Goal: Obtain resource: Obtain resource

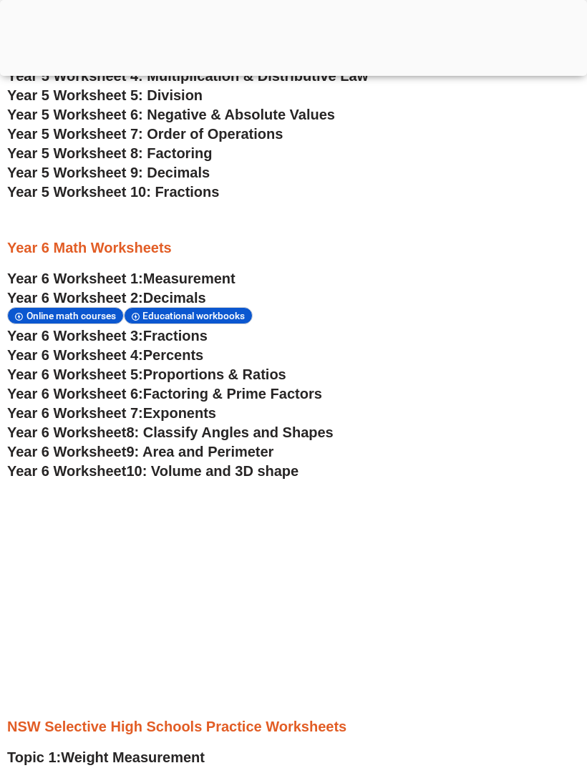
scroll to position [2653, 0]
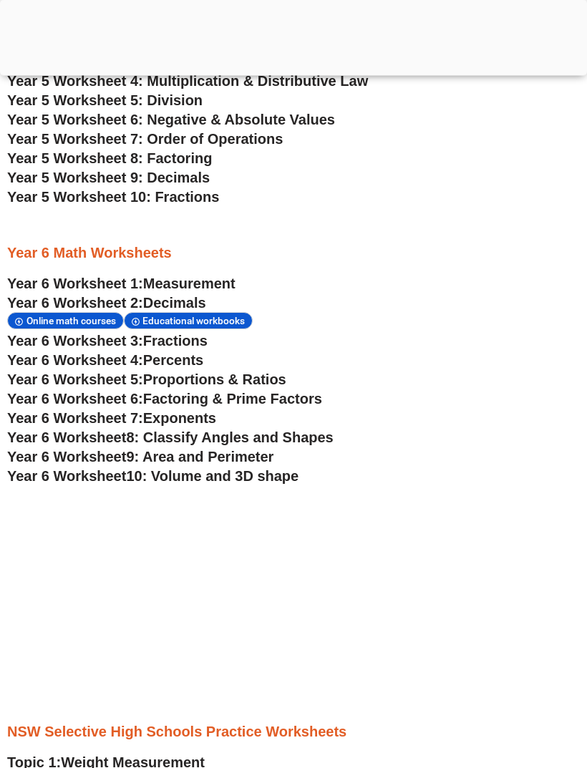
click at [45, 247] on h3 "Year 6 Math Worksheets" at bounding box center [293, 253] width 572 height 19
click at [62, 275] on span "Year 6 Worksheet 1:" at bounding box center [75, 283] width 136 height 16
click at [73, 333] on span "Year 6 Worksheet 3:" at bounding box center [75, 341] width 136 height 16
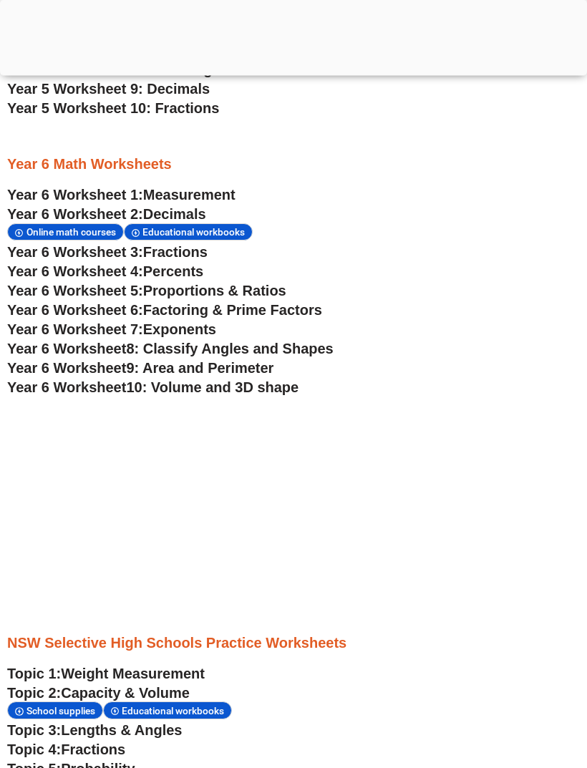
scroll to position [2743, 0]
click at [67, 366] on span "Year 6 Worksheet" at bounding box center [66, 368] width 119 height 16
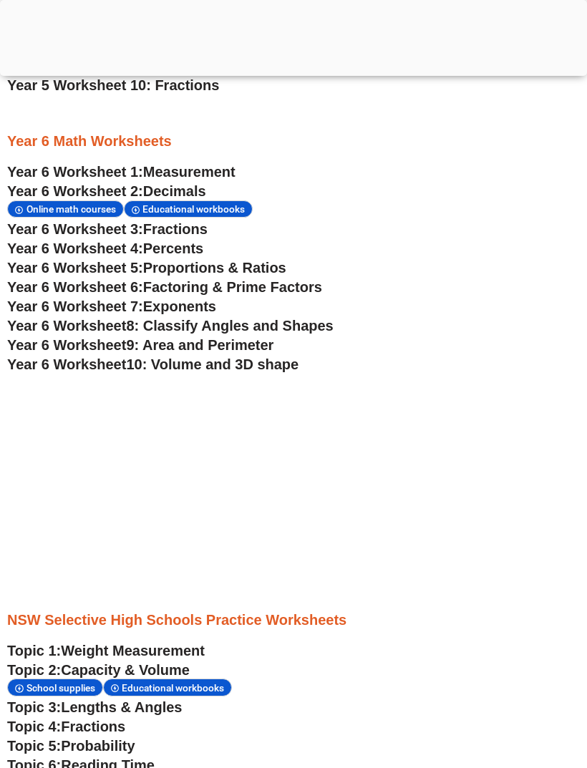
click at [62, 188] on span "Year 6 Worksheet 2:" at bounding box center [75, 191] width 136 height 16
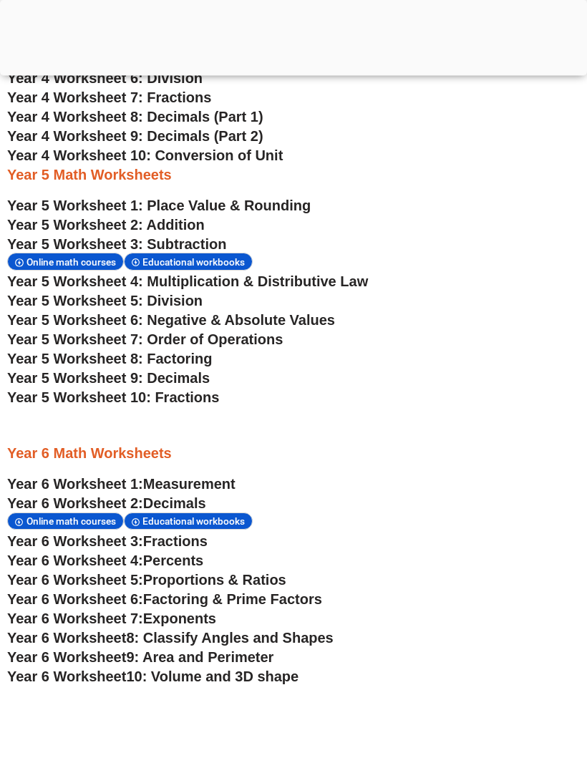
scroll to position [2454, 0]
click at [57, 224] on span "Year 5 Worksheet 2: Addition" at bounding box center [105, 225] width 197 height 16
click at [87, 242] on span "Year 5 Worksheet 3: Subtraction" at bounding box center [116, 244] width 219 height 16
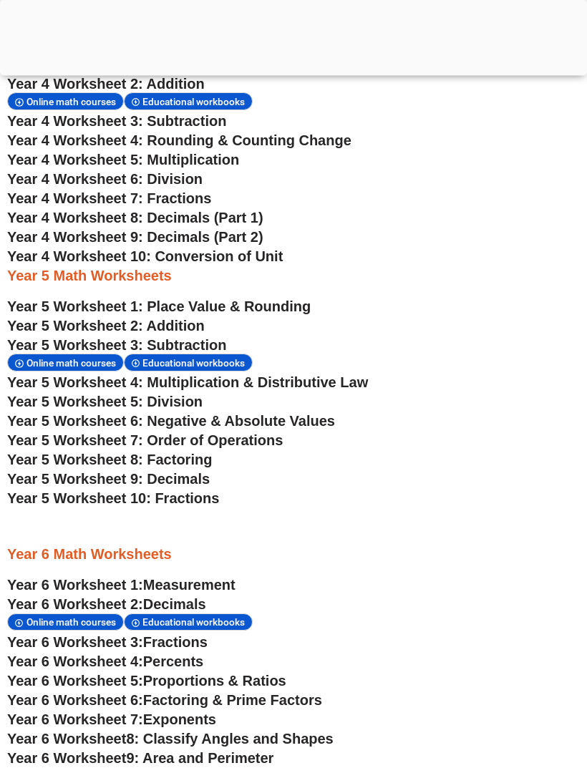
scroll to position [2353, 0]
click at [97, 401] on span "Year 5 Worksheet 5: Division" at bounding box center [104, 402] width 195 height 16
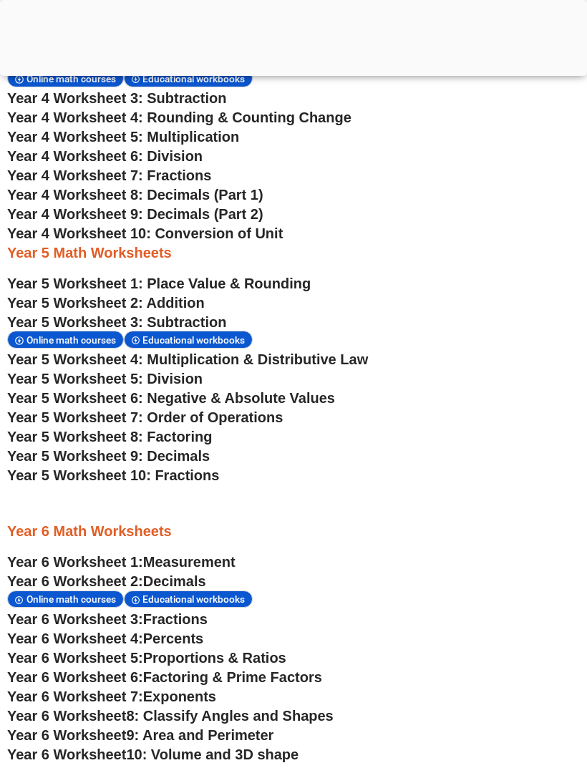
click at [147, 416] on span "Year 5 Worksheet 7: Order of Operations" at bounding box center [144, 417] width 275 height 16
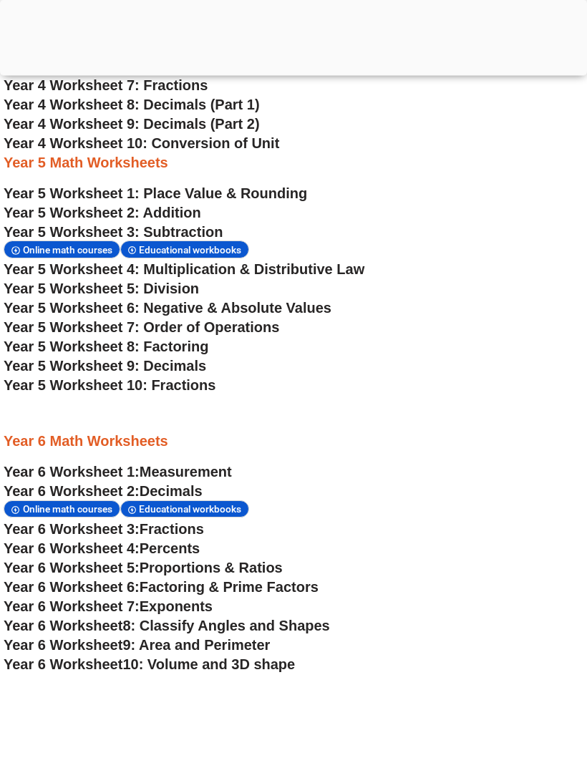
scroll to position [2467, 4]
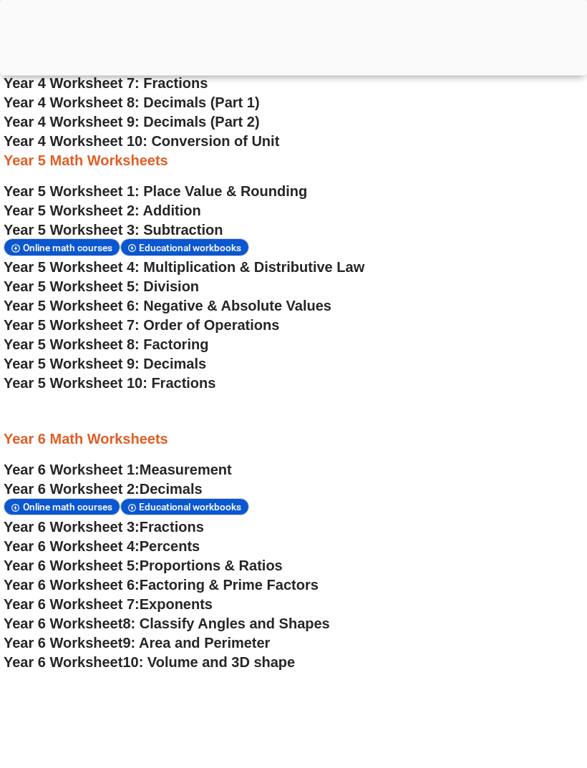
click at [74, 380] on span "Year 5 Worksheet 10: Fractions" at bounding box center [110, 384] width 212 height 16
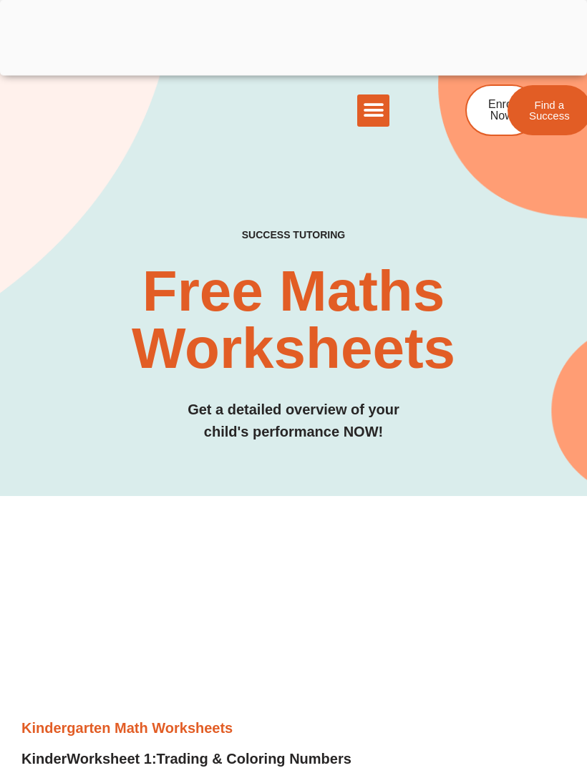
scroll to position [0, 0]
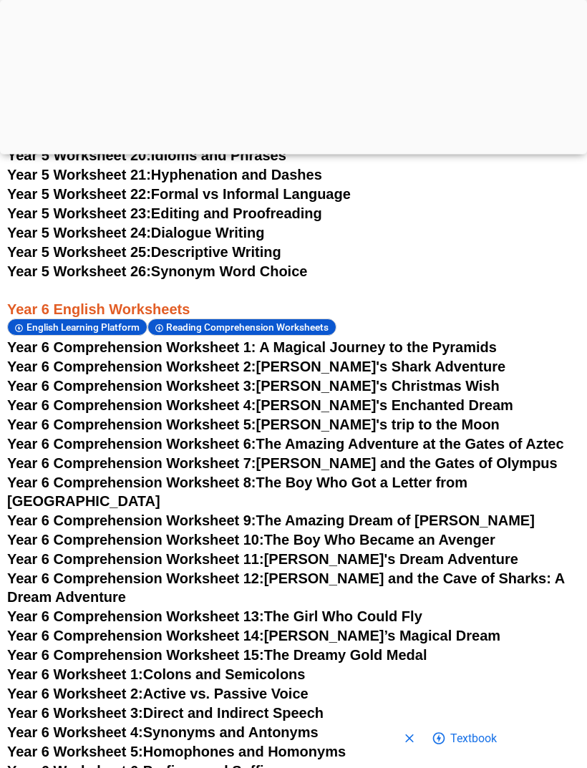
scroll to position [6165, 0]
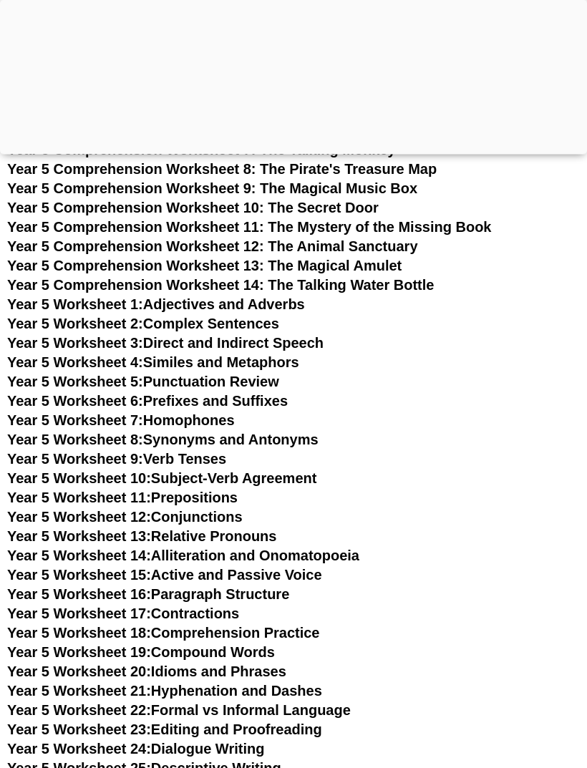
scroll to position [5395, 0]
click at [172, 304] on link "Year 5 Worksheet 1: Adjectives and Adverbs" at bounding box center [156, 304] width 298 height 16
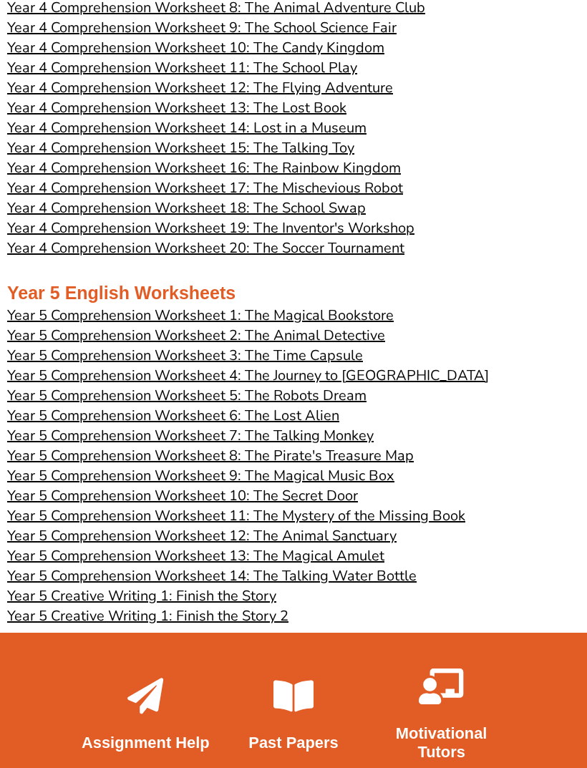
scroll to position [2600, 0]
